Goal: Navigation & Orientation: Find specific page/section

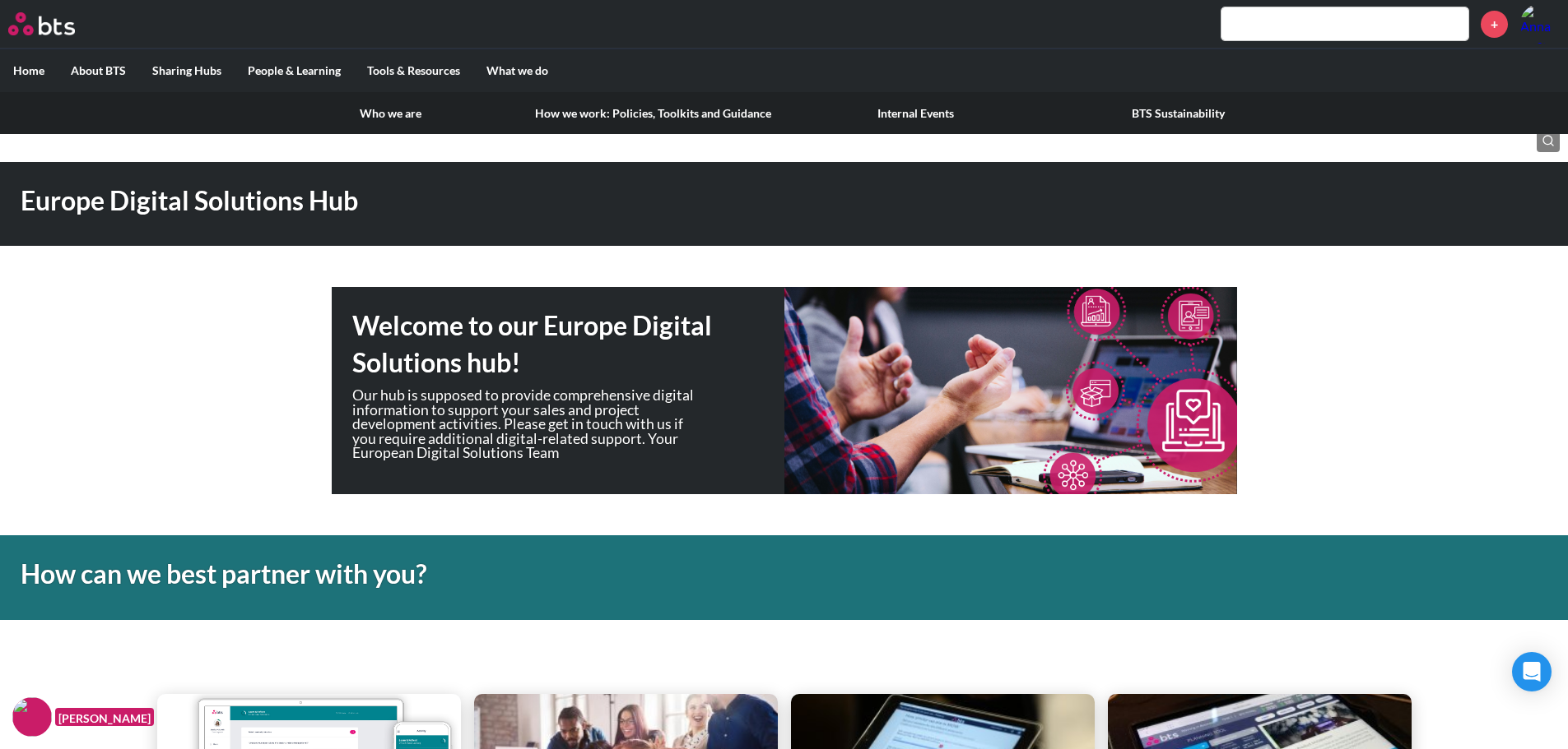
click at [414, 114] on link "Who we are" at bounding box center [390, 113] width 262 height 43
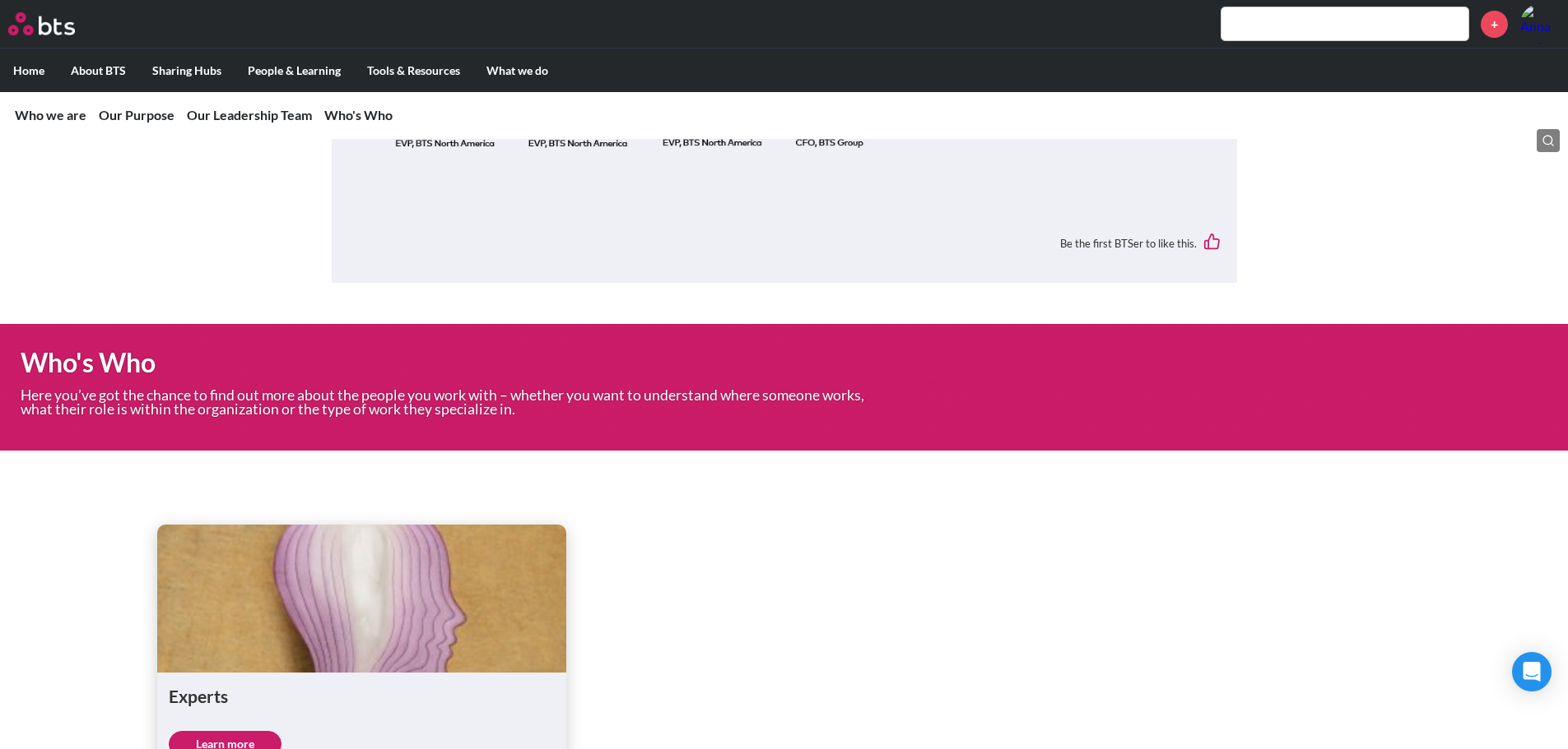
scroll to position [2499, 0]
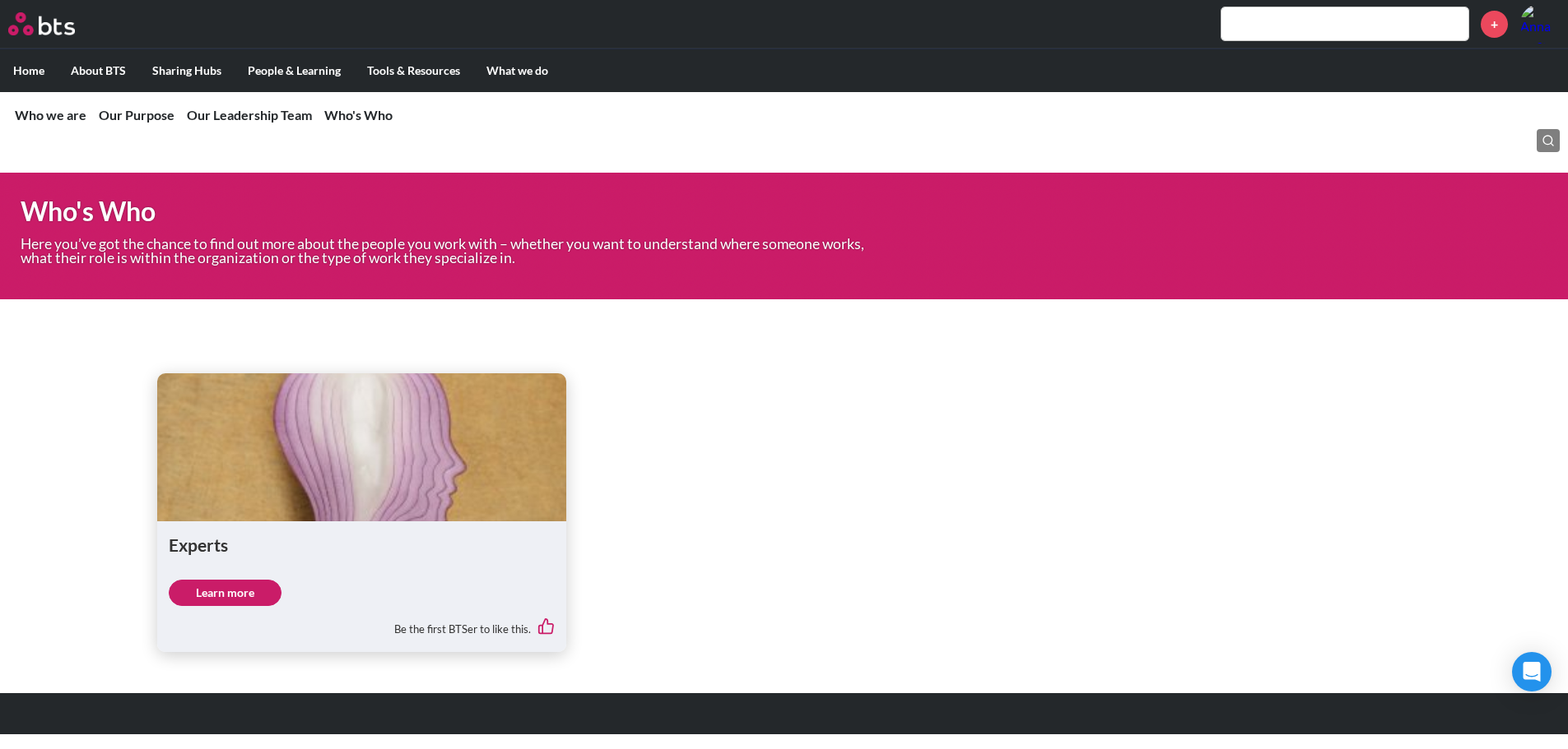
click at [206, 591] on link "Learn more" at bounding box center [225, 592] width 113 height 26
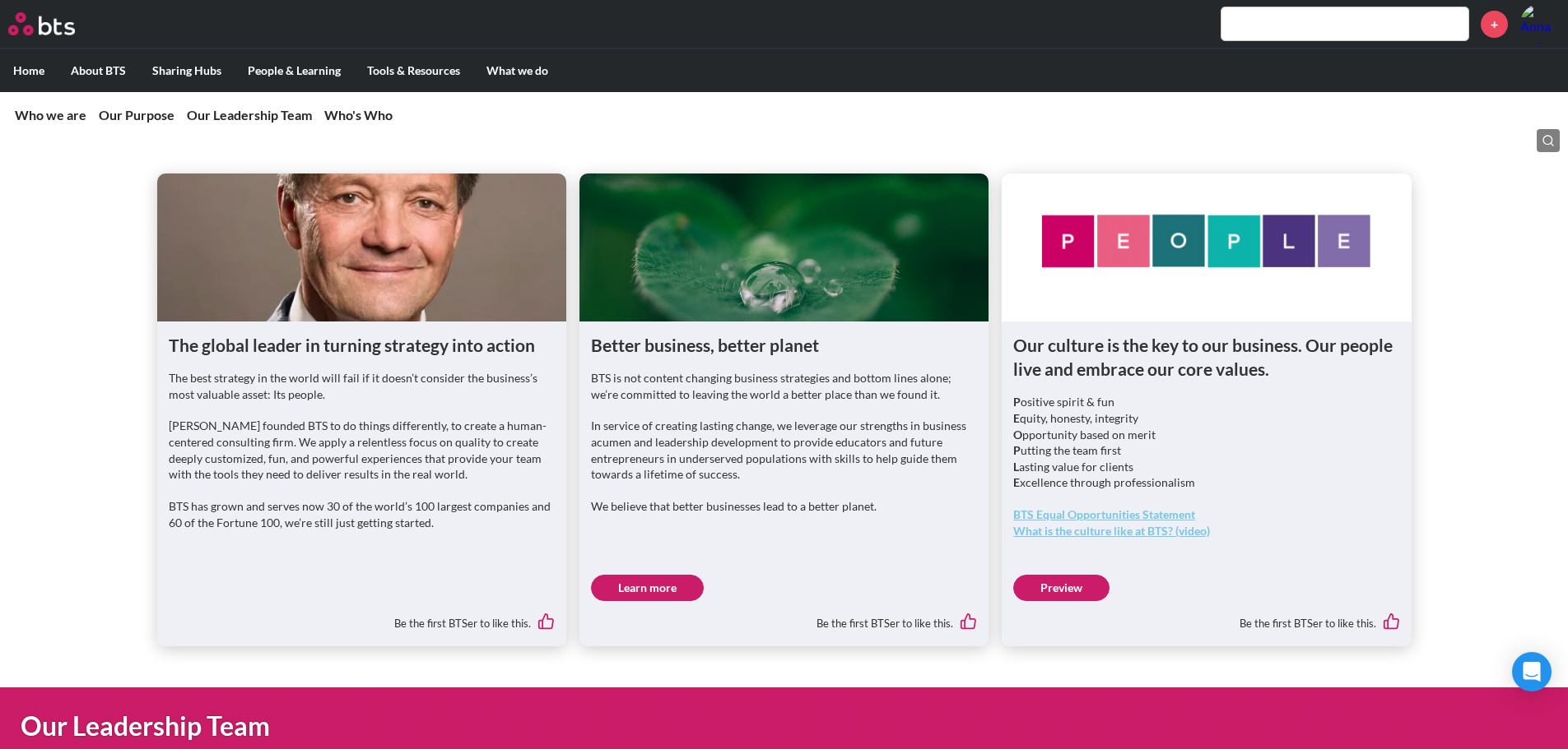
scroll to position [0, 0]
